Goal: Download file/media

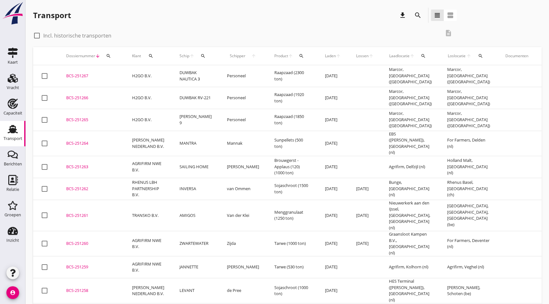
click at [82, 213] on div "BCS-251261" at bounding box center [91, 216] width 51 height 6
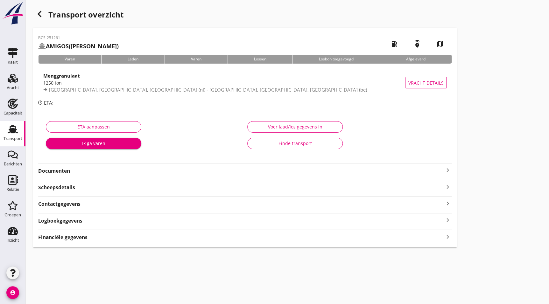
drag, startPoint x: 123, startPoint y: 168, endPoint x: 127, endPoint y: 169, distance: 4.1
click at [123, 168] on strong "Documenten" at bounding box center [241, 170] width 406 height 7
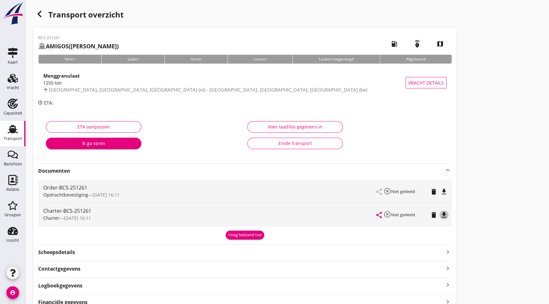
click at [444, 212] on icon "file_download" at bounding box center [444, 215] width 8 height 8
drag, startPoint x: 38, startPoint y: 11, endPoint x: 0, endPoint y: 73, distance: 72.4
click at [38, 11] on icon "button" at bounding box center [40, 14] width 8 height 8
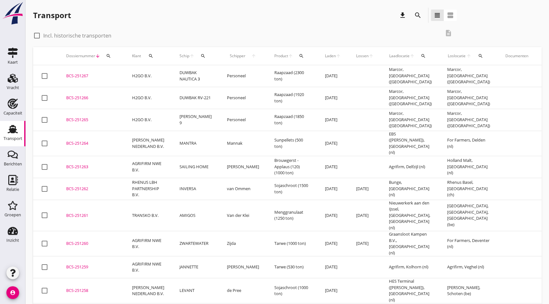
drag, startPoint x: 89, startPoint y: 185, endPoint x: 547, endPoint y: 179, distance: 457.7
click at [89, 186] on div "BCS-251262" at bounding box center [91, 189] width 51 height 6
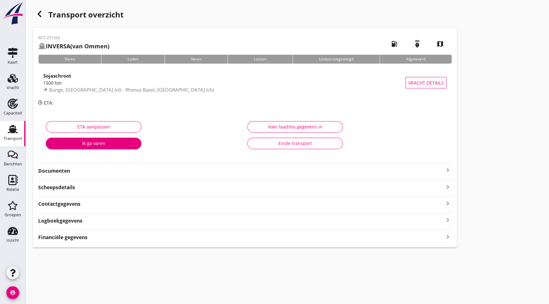
click at [77, 171] on strong "Documenten" at bounding box center [241, 170] width 406 height 7
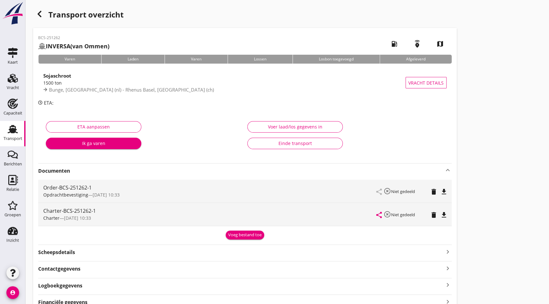
click at [445, 212] on icon "file_download" at bounding box center [444, 215] width 8 height 8
click at [44, 14] on div "button" at bounding box center [39, 14] width 13 height 13
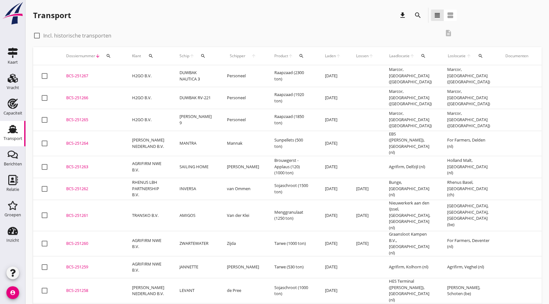
drag, startPoint x: 90, startPoint y: 164, endPoint x: 86, endPoint y: 169, distance: 6.3
click at [90, 164] on div "BCS-251263" at bounding box center [91, 167] width 51 height 6
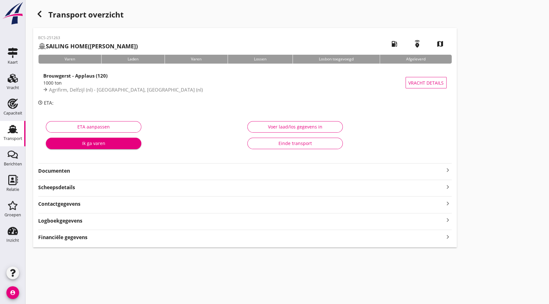
click at [91, 174] on strong "Documenten" at bounding box center [241, 170] width 406 height 7
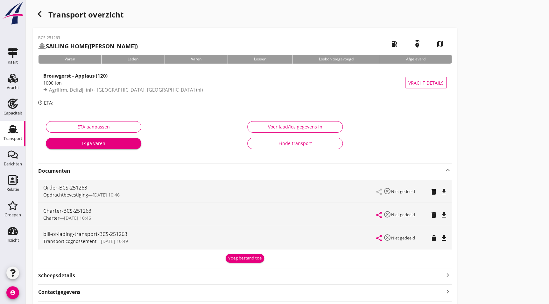
click at [446, 214] on icon "file_download" at bounding box center [444, 215] width 8 height 8
click at [44, 16] on div "button" at bounding box center [39, 14] width 13 height 13
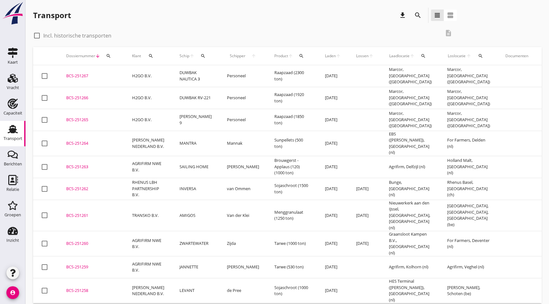
click at [98, 144] on div "BCS-251264" at bounding box center [91, 143] width 51 height 6
click at [86, 143] on div "BCS-251264" at bounding box center [91, 143] width 51 height 6
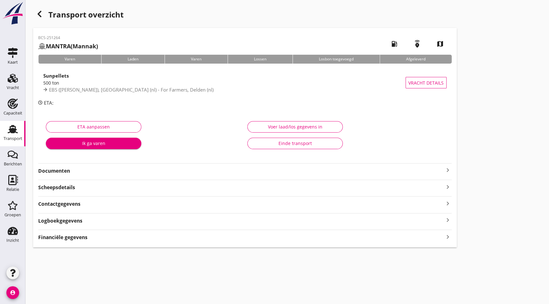
click at [66, 171] on strong "Documenten" at bounding box center [241, 170] width 406 height 7
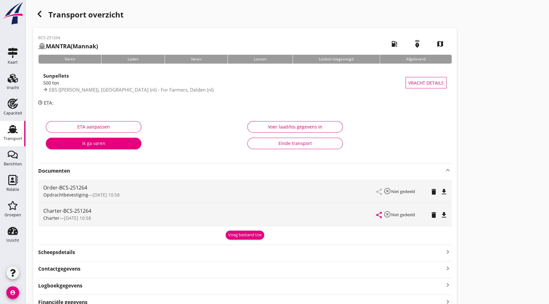
click at [446, 213] on icon "file_download" at bounding box center [444, 215] width 8 height 8
click at [41, 13] on icon "button" at bounding box center [40, 14] width 8 height 8
